Goal: Check status: Check status

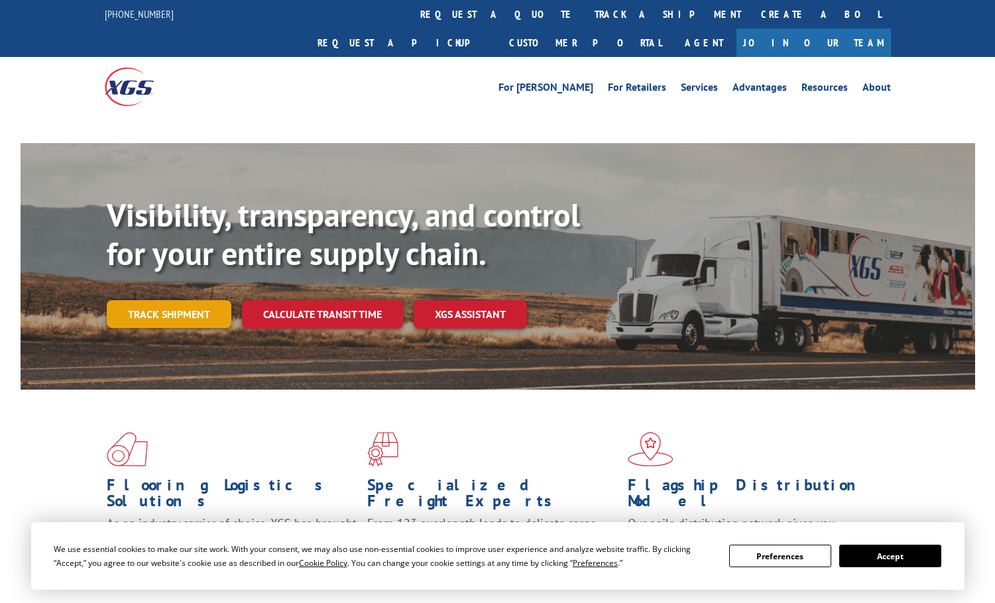
click at [192, 300] on link "Track shipment" at bounding box center [169, 314] width 125 height 28
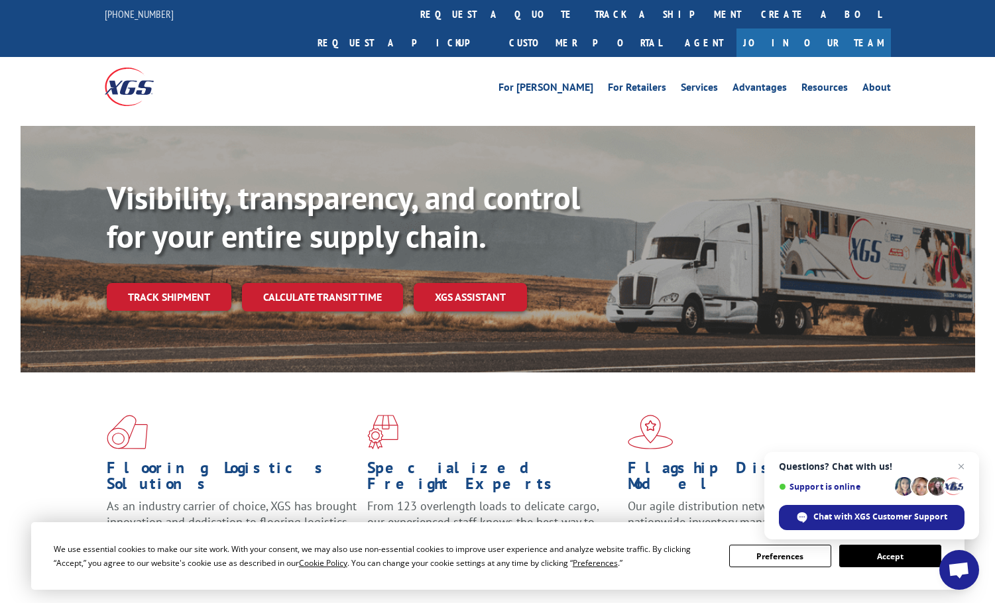
click at [917, 559] on button "Accept" at bounding box center [890, 556] width 102 height 23
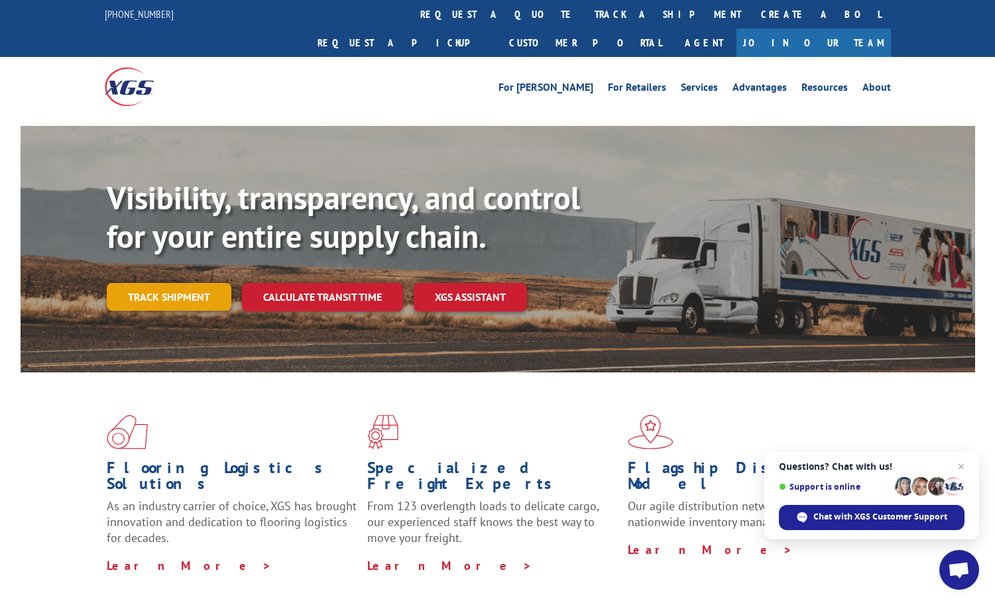
click at [182, 283] on link "Track shipment" at bounding box center [169, 297] width 125 height 28
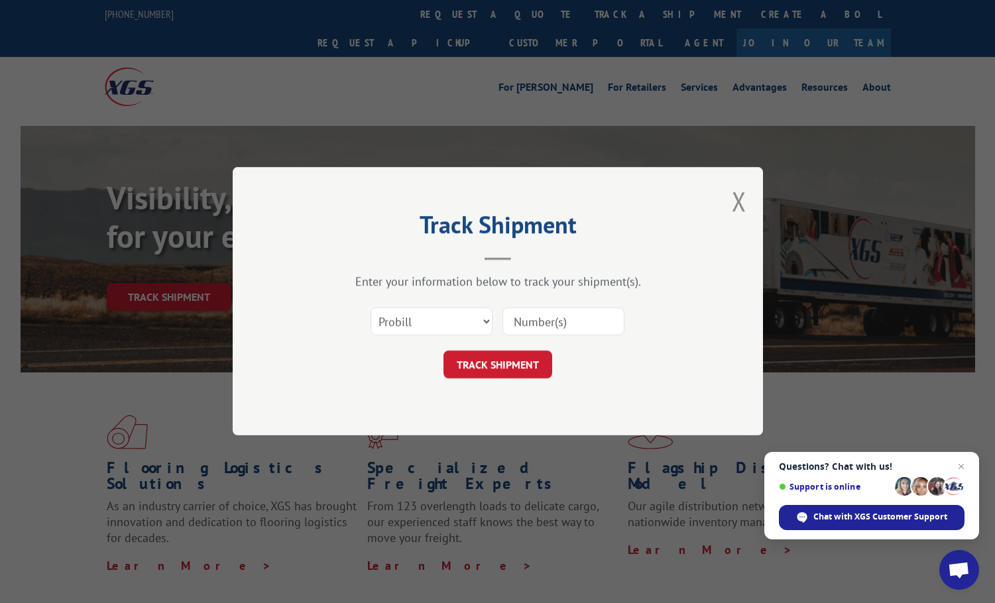
click at [559, 324] on input at bounding box center [563, 322] width 122 height 28
paste input "17467654"
type input "17467654"
click at [516, 358] on button "TRACK SHIPMENT" at bounding box center [497, 365] width 109 height 28
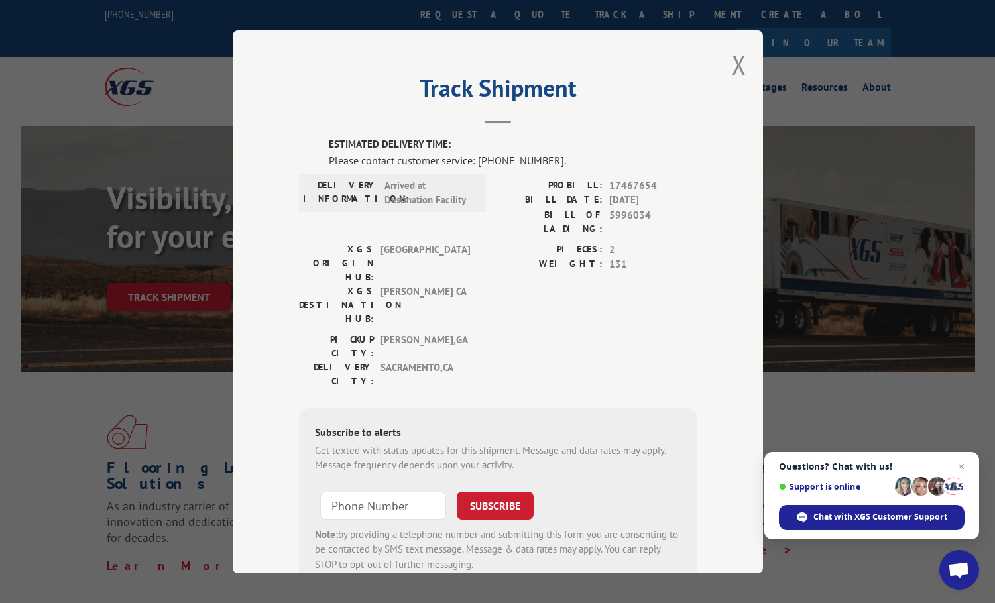
scroll to position [28, 0]
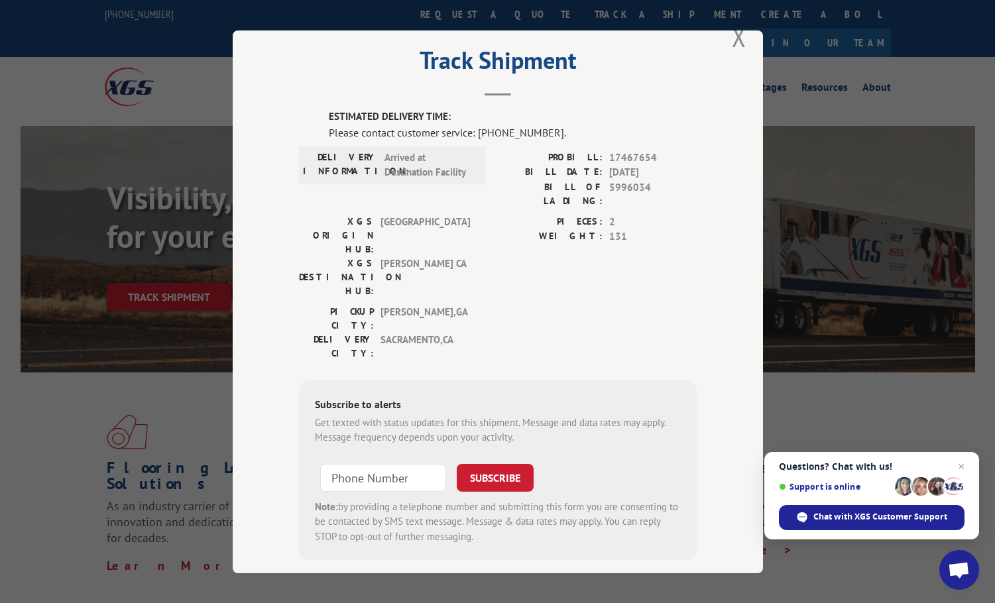
drag, startPoint x: 578, startPoint y: 300, endPoint x: 573, endPoint y: 384, distance: 85.0
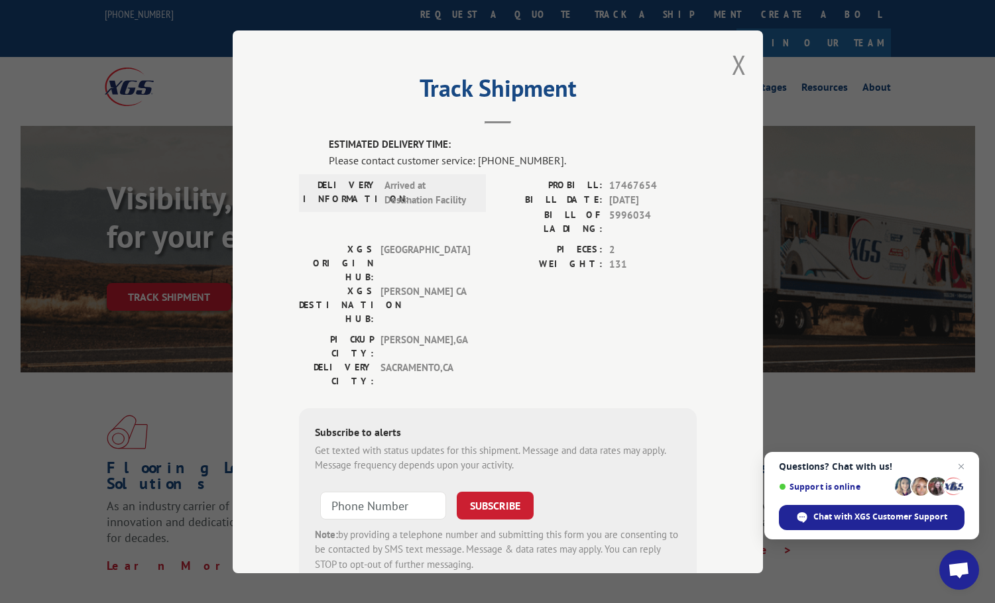
drag, startPoint x: 573, startPoint y: 384, endPoint x: 575, endPoint y: 349, distance: 35.2
drag, startPoint x: 736, startPoint y: 65, endPoint x: 712, endPoint y: 41, distance: 33.3
click at [736, 65] on button "Close modal" at bounding box center [739, 64] width 15 height 35
